Goal: Information Seeking & Learning: Understand process/instructions

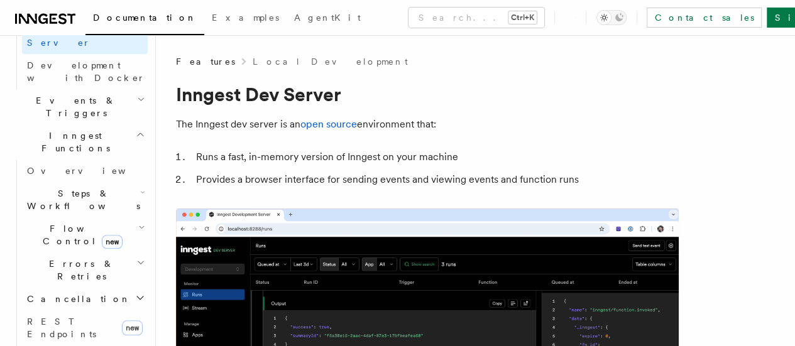
scroll to position [374, 0]
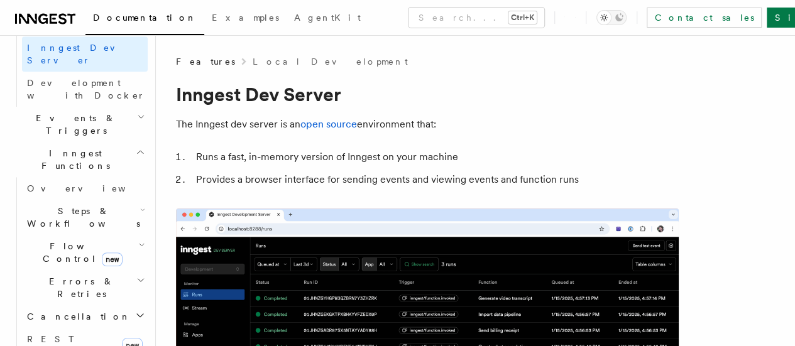
click at [119, 200] on h2 "Steps & Workflows" at bounding box center [85, 217] width 126 height 35
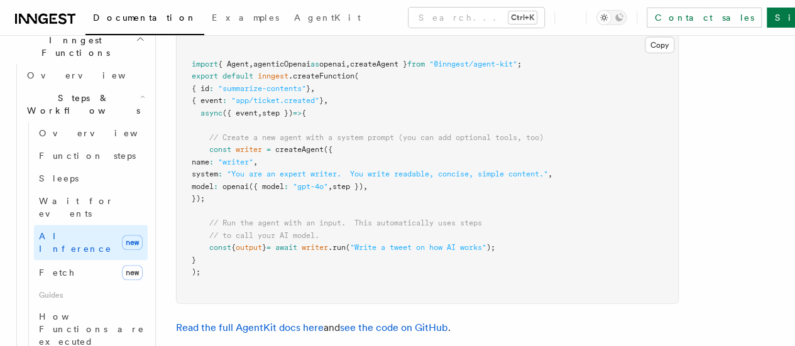
scroll to position [3852, 0]
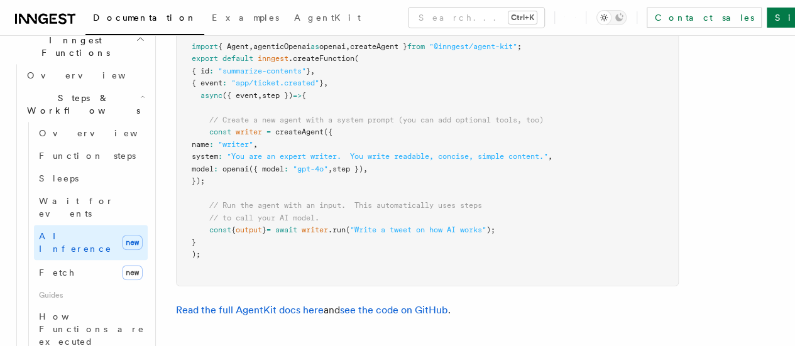
drag, startPoint x: 208, startPoint y: 189, endPoint x: 253, endPoint y: 234, distance: 64.0
click at [253, 234] on pre "import { Agent , agenticOpenai as openai , createAgent } from "@inngest/agent-k…" at bounding box center [428, 151] width 502 height 270
copy code "const writer = createAgent ({ name : "writer" , system : "You are an expert wri…"
click at [319, 87] on span ""app/ticket.created"" at bounding box center [275, 83] width 88 height 9
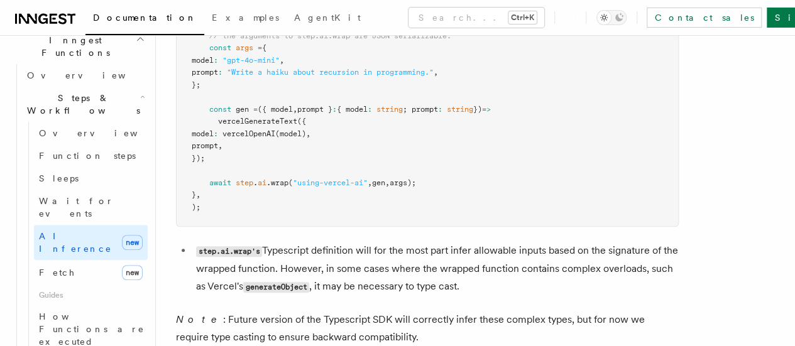
scroll to position [2847, 0]
